Goal: Transaction & Acquisition: Purchase product/service

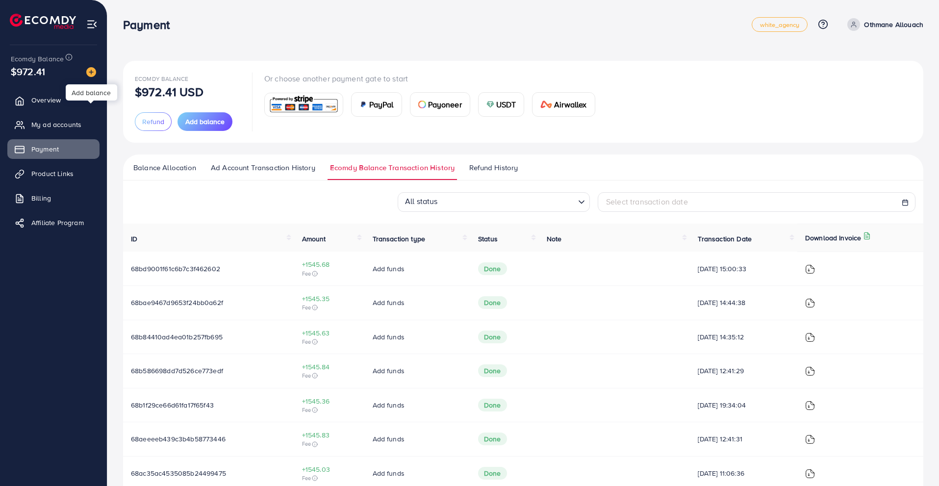
scroll to position [36, 0]
click at [190, 120] on span "Add balance" at bounding box center [204, 122] width 39 height 10
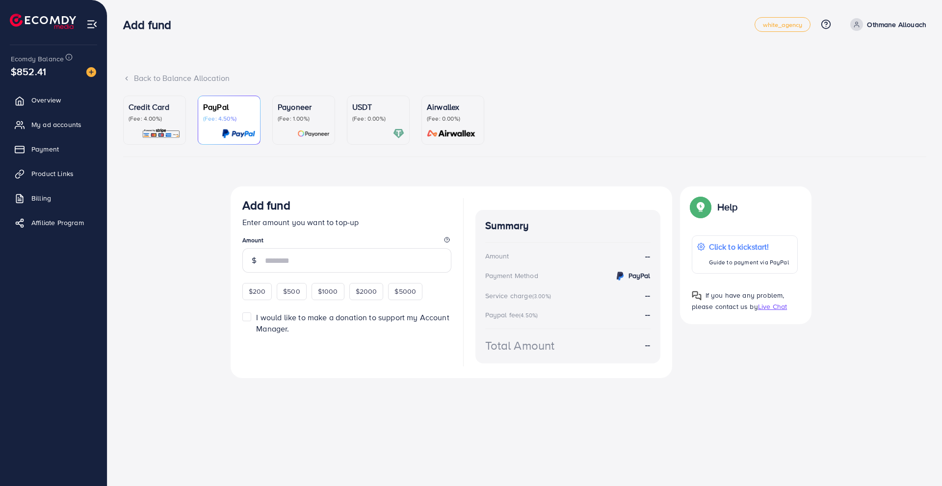
click at [368, 117] on p "(Fee: 0.00%)" at bounding box center [378, 119] width 52 height 8
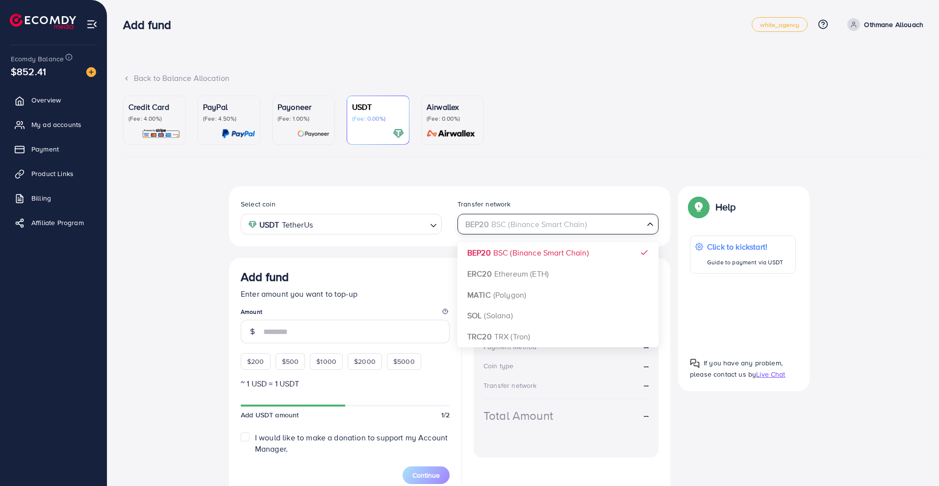
click at [490, 227] on div "BEP20 BSC (Binance Smart Chain)" at bounding box center [552, 223] width 183 height 17
click at [467, 330] on div "Select coin USDT TetherUs Loading... Transfer network BEP20 BSC (Binance Smart …" at bounding box center [449, 340] width 441 height 309
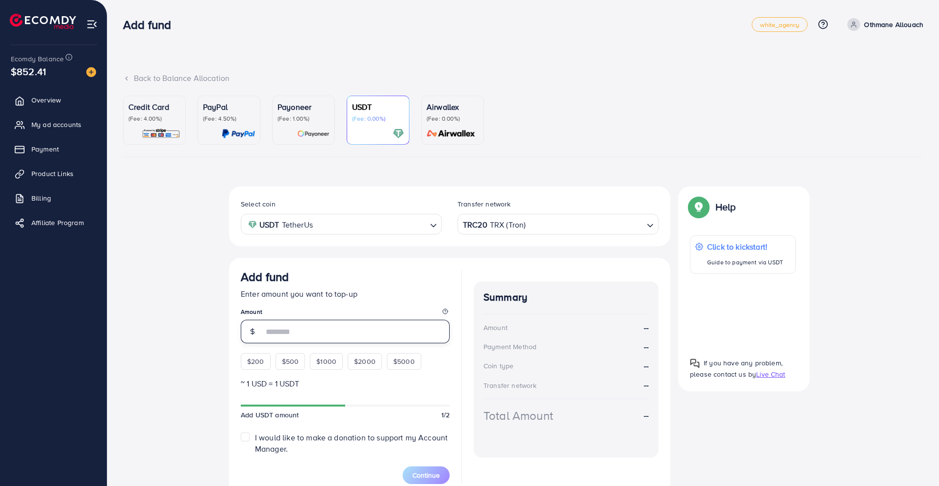
click at [315, 327] on input "number" at bounding box center [356, 332] width 186 height 24
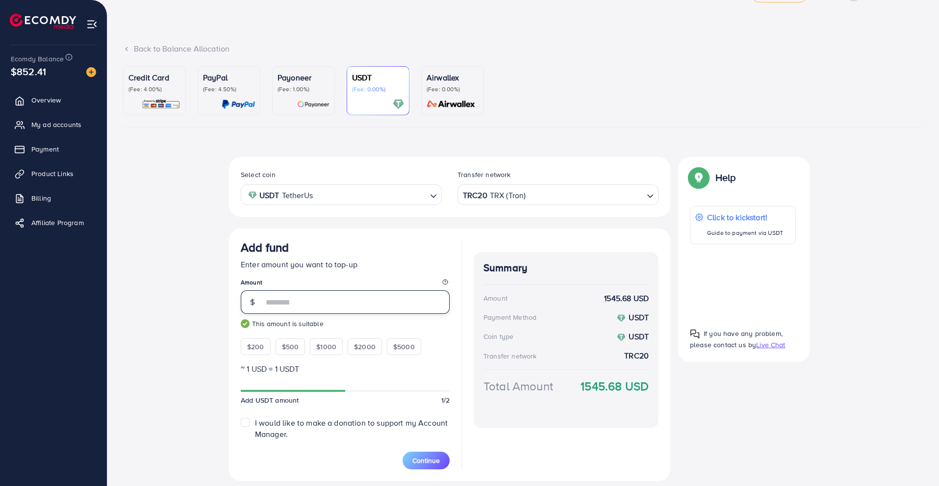
scroll to position [60, 0]
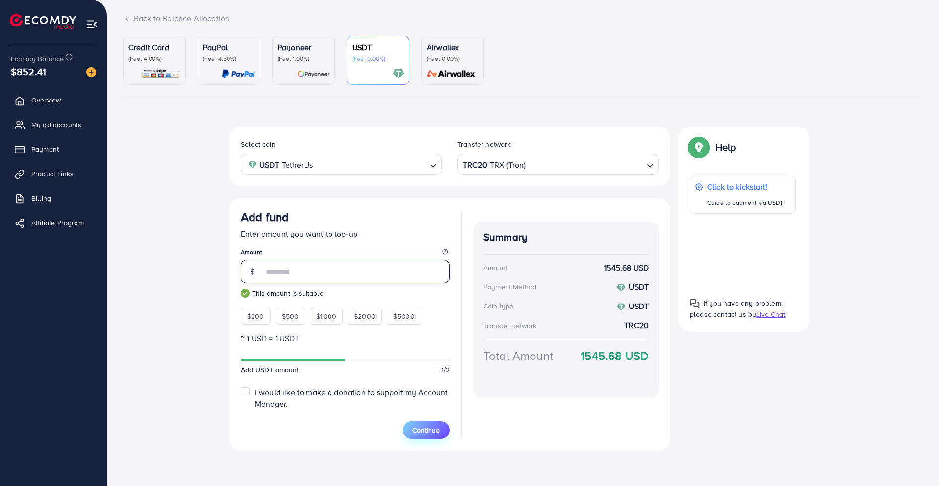
type input "****"
click at [411, 427] on button "Continue" at bounding box center [426, 430] width 47 height 18
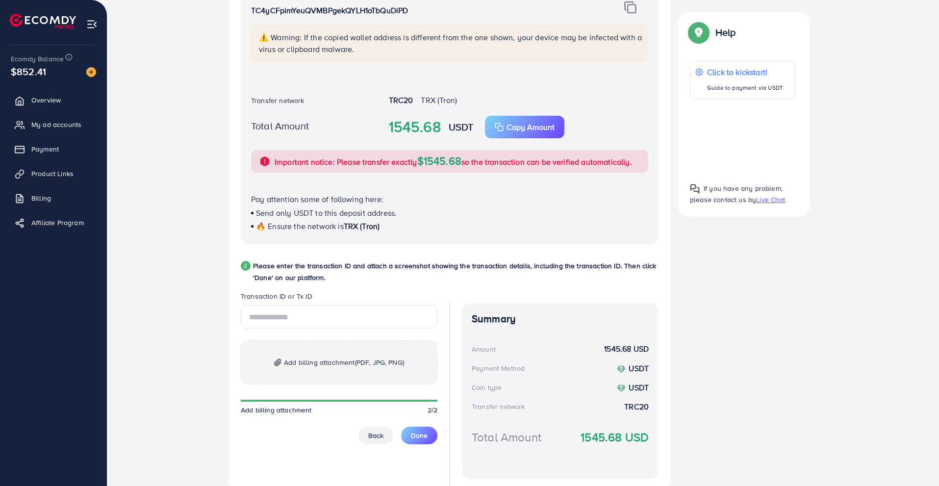
scroll to position [305, 0]
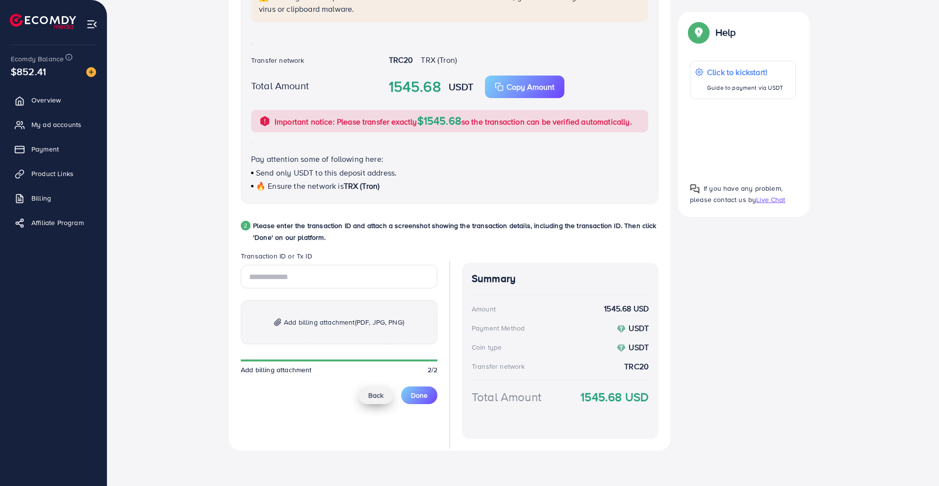
click at [371, 396] on span "Back" at bounding box center [375, 395] width 15 height 10
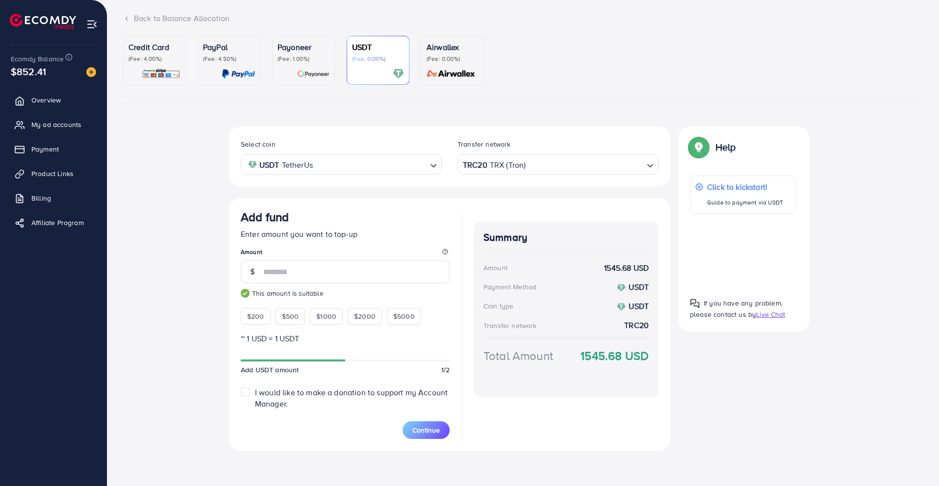
scroll to position [60, 0]
type input "****"
click at [410, 426] on button "Continue" at bounding box center [426, 430] width 47 height 18
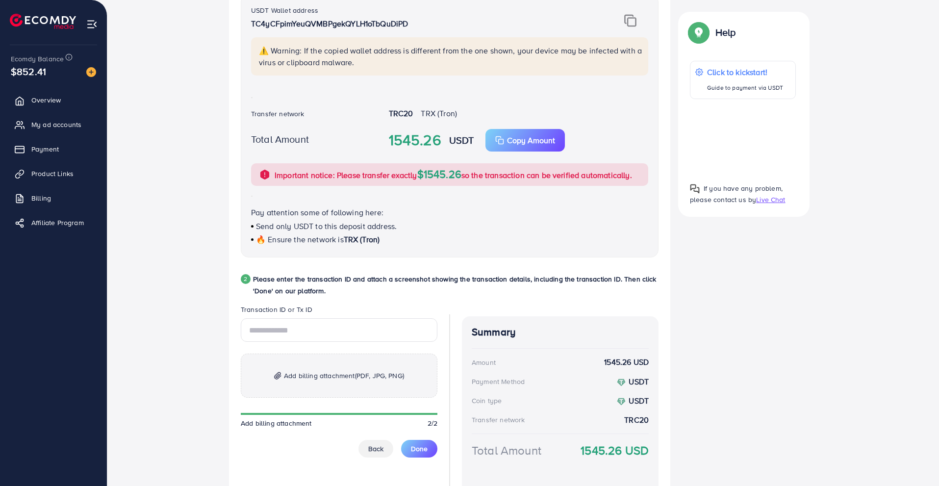
scroll to position [252, 0]
click at [328, 327] on input "text" at bounding box center [339, 330] width 197 height 24
paste input "**********"
type input "**********"
click at [289, 359] on p "Add billing attachment (PDF, JPG, PNG)" at bounding box center [339, 375] width 197 height 44
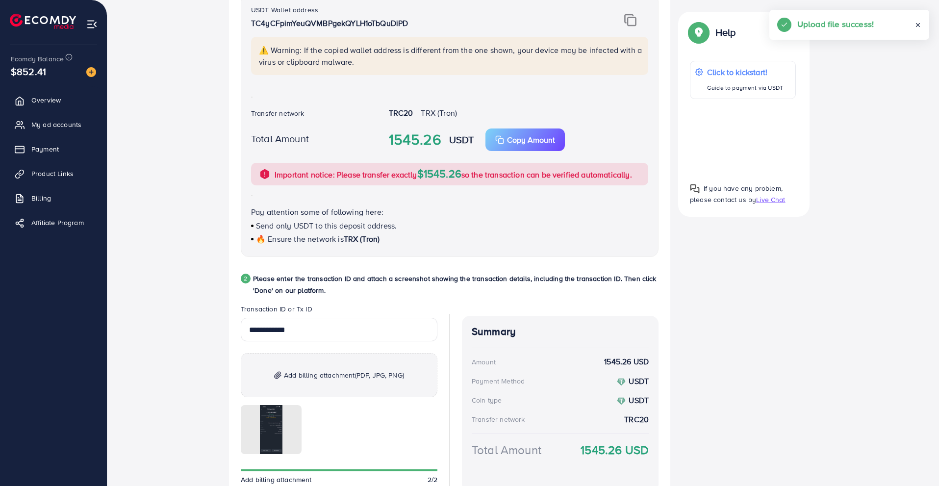
scroll to position [335, 0]
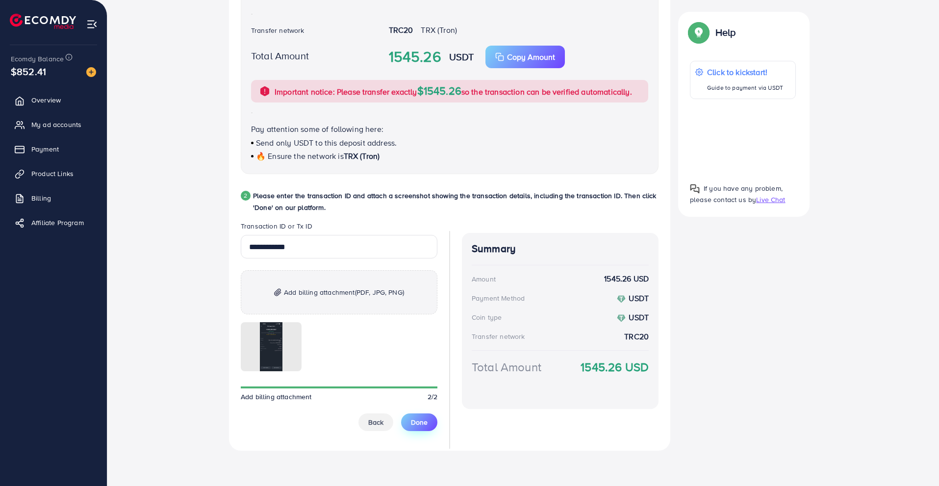
click at [411, 419] on button "Done" at bounding box center [419, 422] width 36 height 18
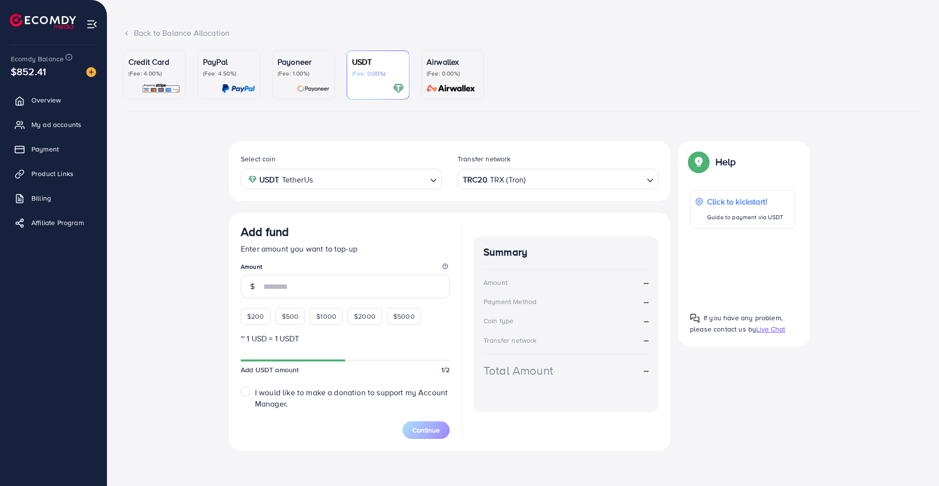
scroll to position [45, 0]
